Goal: Task Accomplishment & Management: Complete application form

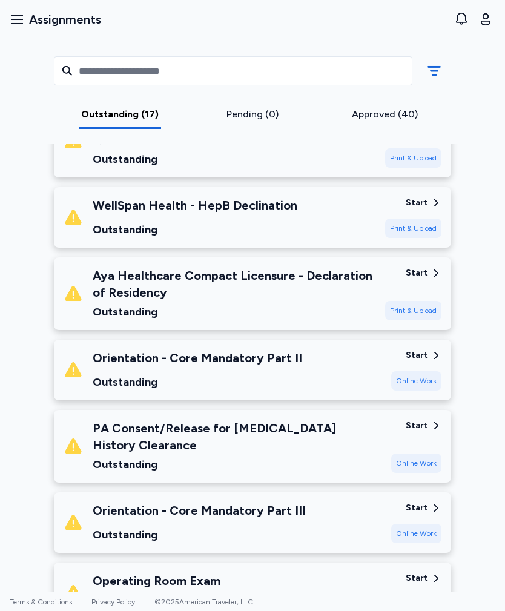
scroll to position [856, 0]
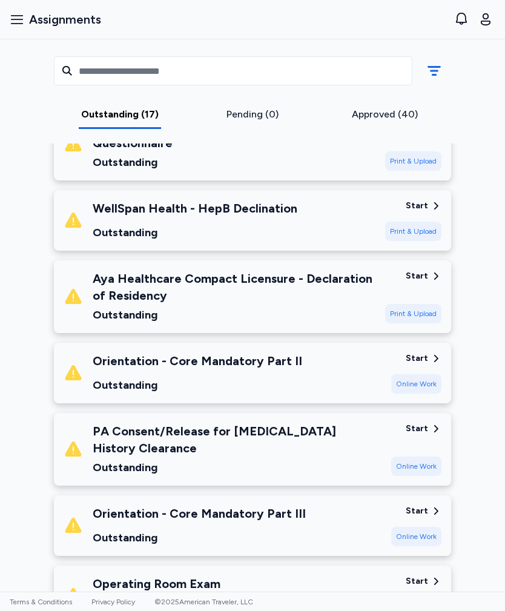
click at [363, 365] on div "Orientation - Core Mandatory Part II Outstanding" at bounding box center [223, 372] width 318 height 41
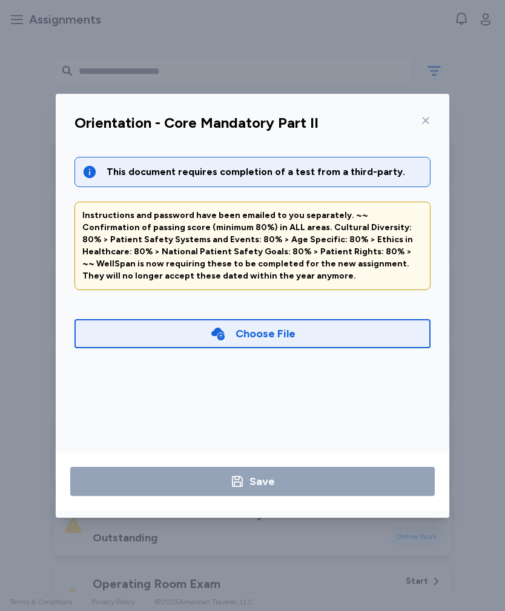
click at [328, 338] on div "Choose File" at bounding box center [252, 333] width 356 height 29
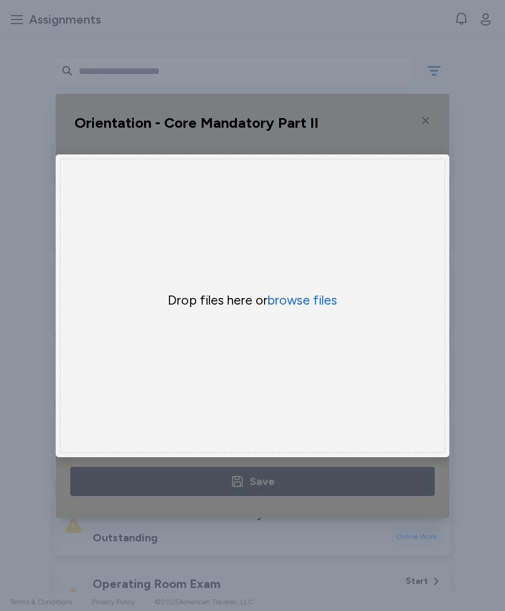
click at [319, 296] on button "browse files" at bounding box center [303, 300] width 70 height 17
click at [320, 306] on button "browse files" at bounding box center [303, 300] width 70 height 17
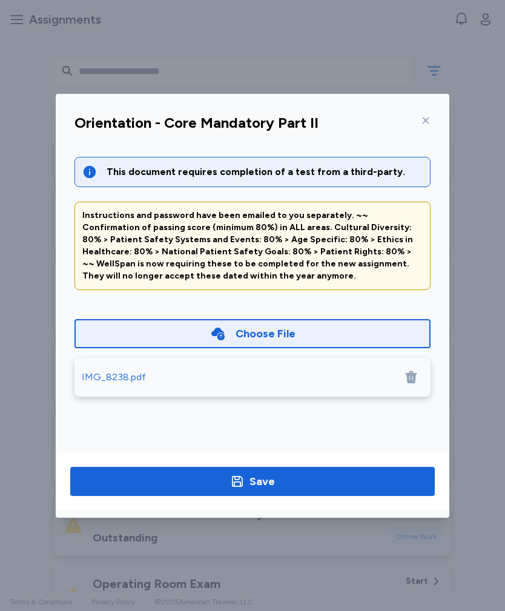
click at [135, 372] on div "IMG_8238.pdf" at bounding box center [114, 377] width 64 height 15
click at [320, 442] on span "Save" at bounding box center [252, 481] width 345 height 17
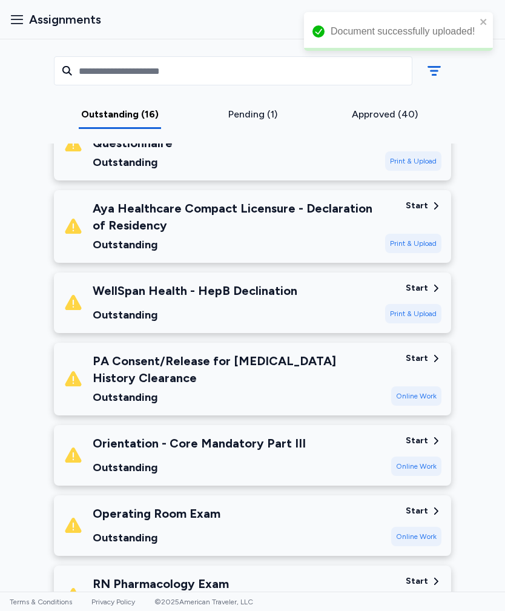
click at [259, 109] on div "Pending (1)" at bounding box center [252, 114] width 123 height 15
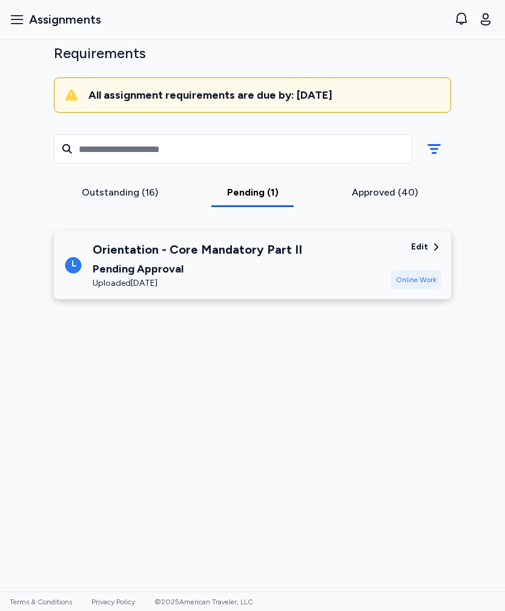
click at [232, 260] on div "Pending Approval" at bounding box center [198, 268] width 210 height 17
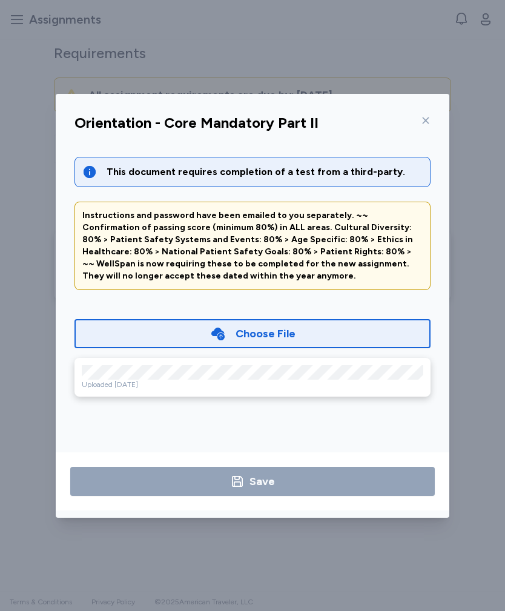
click at [426, 122] on icon at bounding box center [426, 121] width 10 height 10
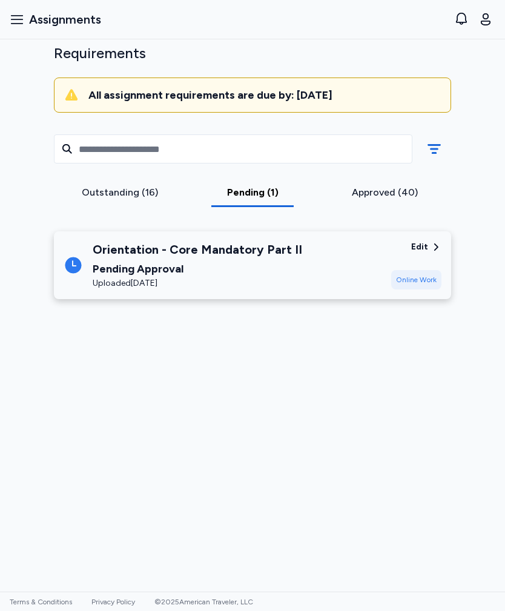
click at [134, 185] on div "Outstanding (16)" at bounding box center [120, 192] width 123 height 15
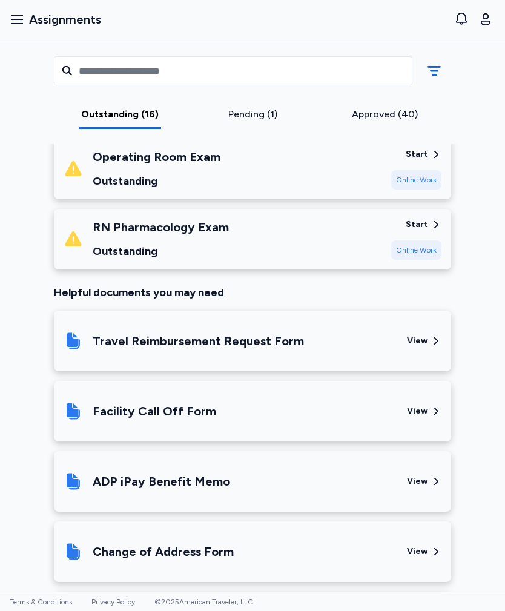
scroll to position [1211, 0]
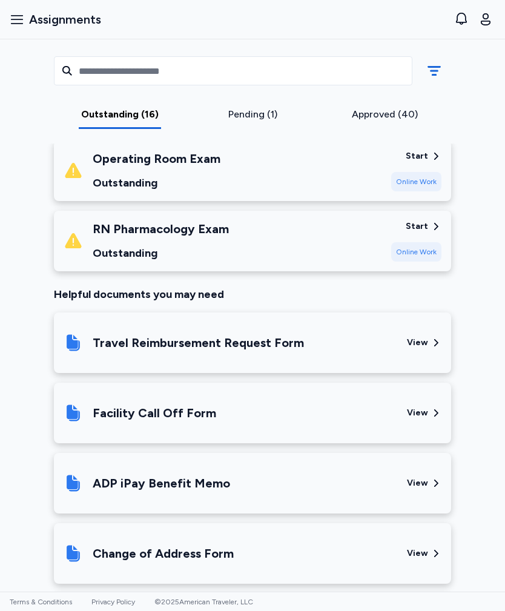
click at [390, 116] on div "Approved (40)" at bounding box center [384, 114] width 123 height 15
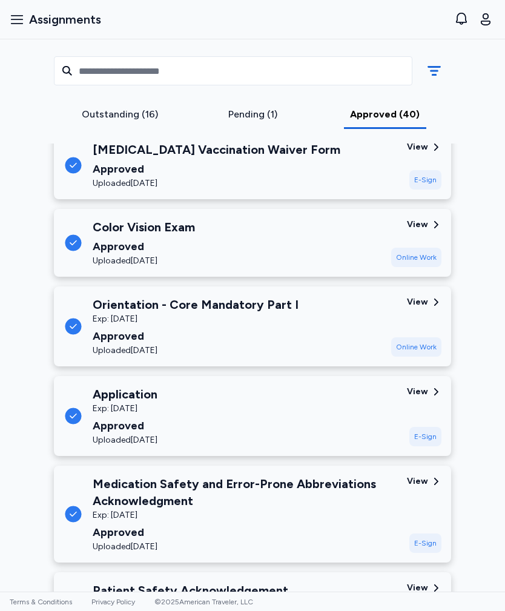
scroll to position [528, 0]
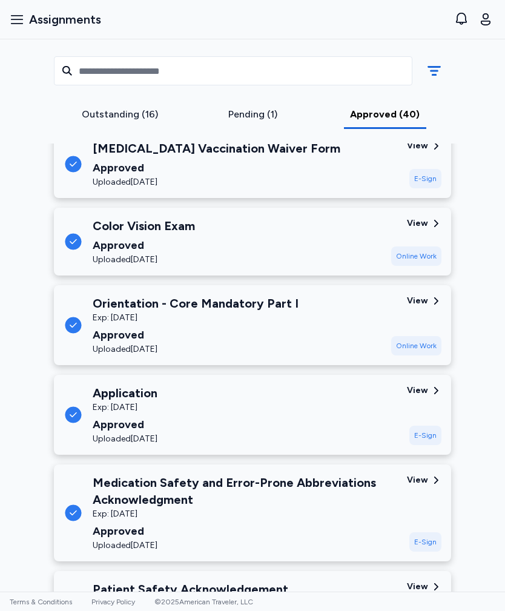
click at [277, 315] on div "Exp: [DATE]" at bounding box center [196, 318] width 206 height 12
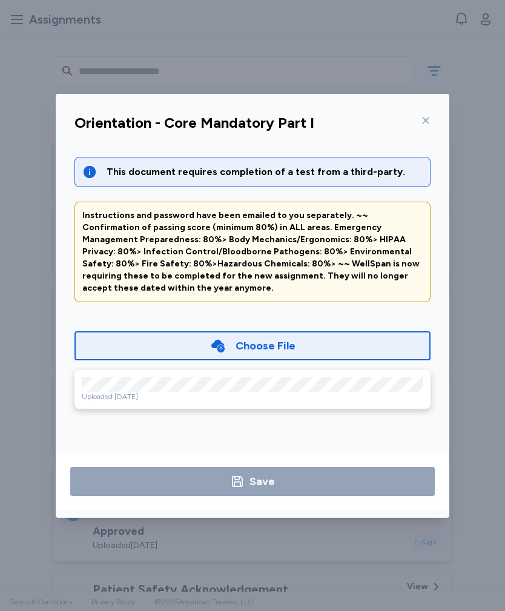
click at [423, 118] on icon at bounding box center [426, 120] width 7 height 7
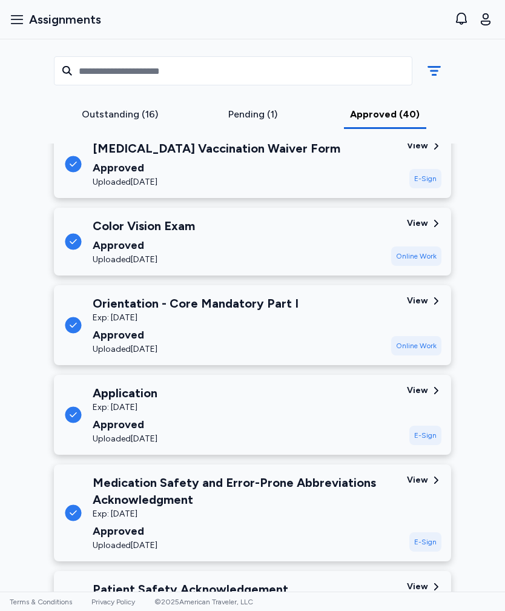
click at [133, 115] on div "Outstanding (16)" at bounding box center [120, 114] width 123 height 15
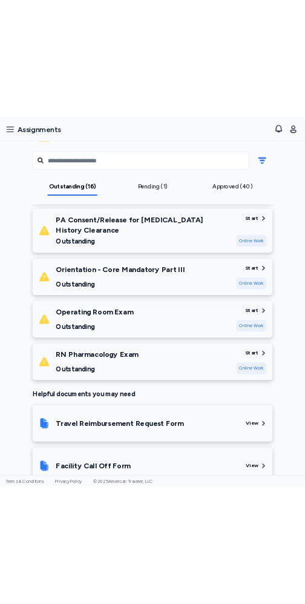
scroll to position [1051, 0]
